Goal: Navigation & Orientation: Go to known website

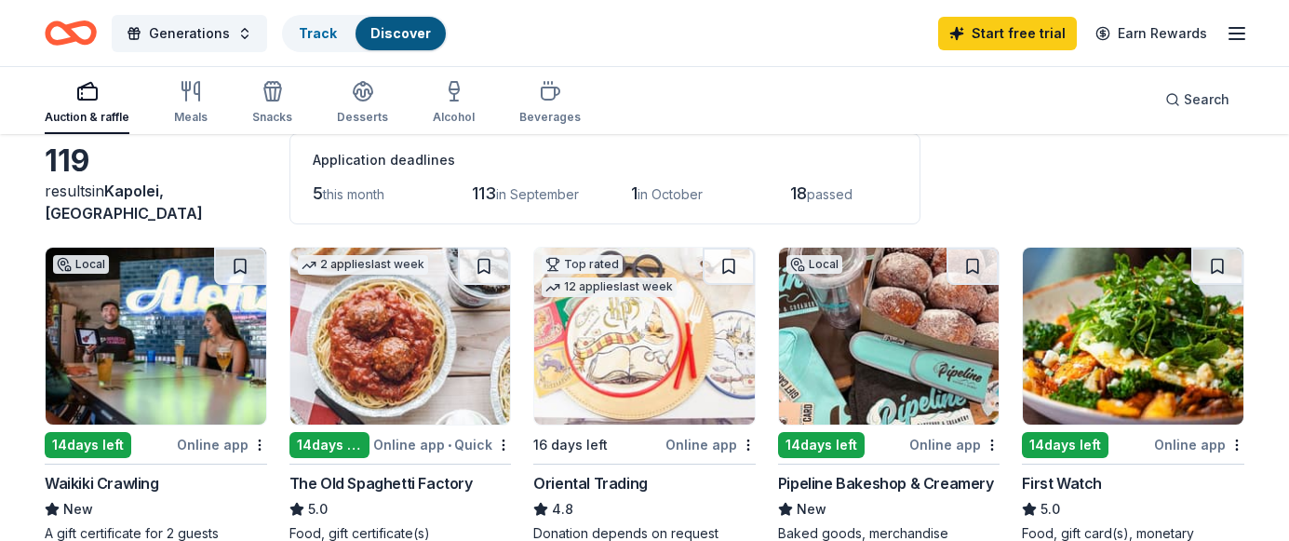
scroll to position [97, 0]
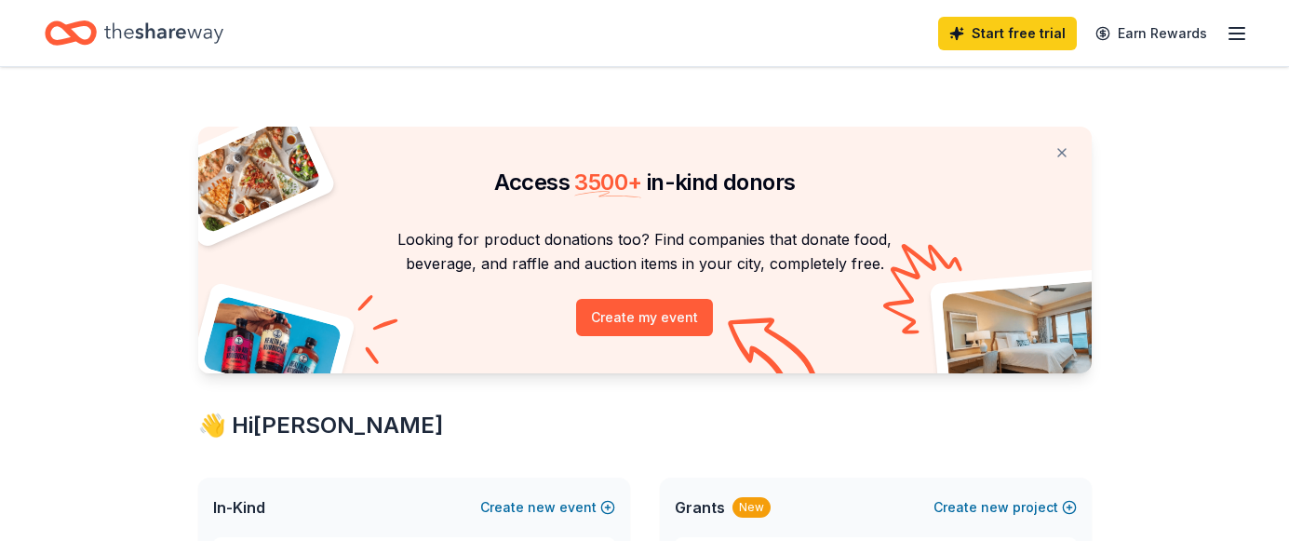
scroll to position [452, 0]
